Goal: Navigation & Orientation: Go to known website

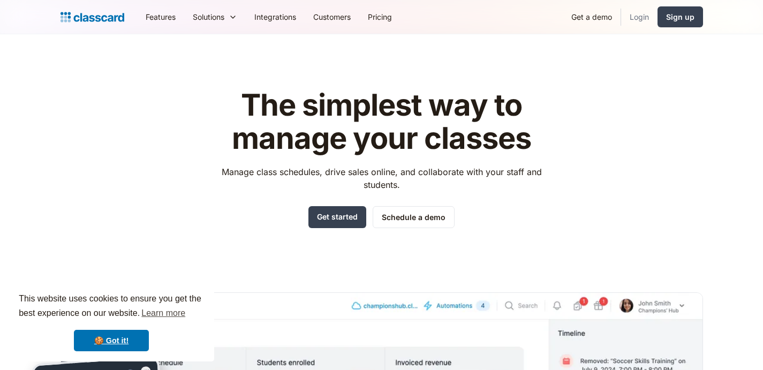
click at [631, 11] on link "Login" at bounding box center [639, 17] width 36 height 24
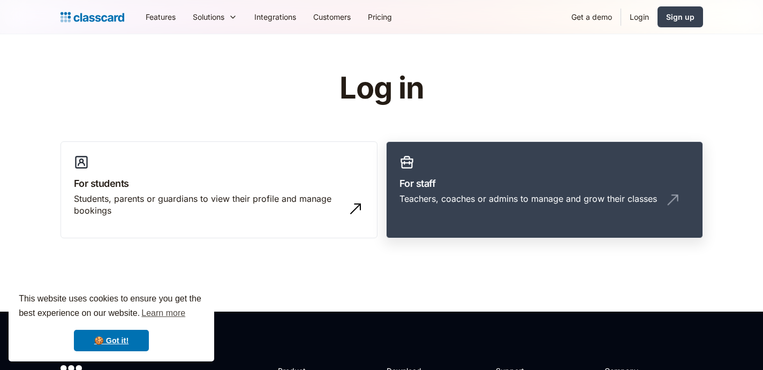
click at [455, 203] on div "Teachers, coaches or admins to manage and grow their classes" at bounding box center [528, 199] width 258 height 12
